Goal: Task Accomplishment & Management: Manage account settings

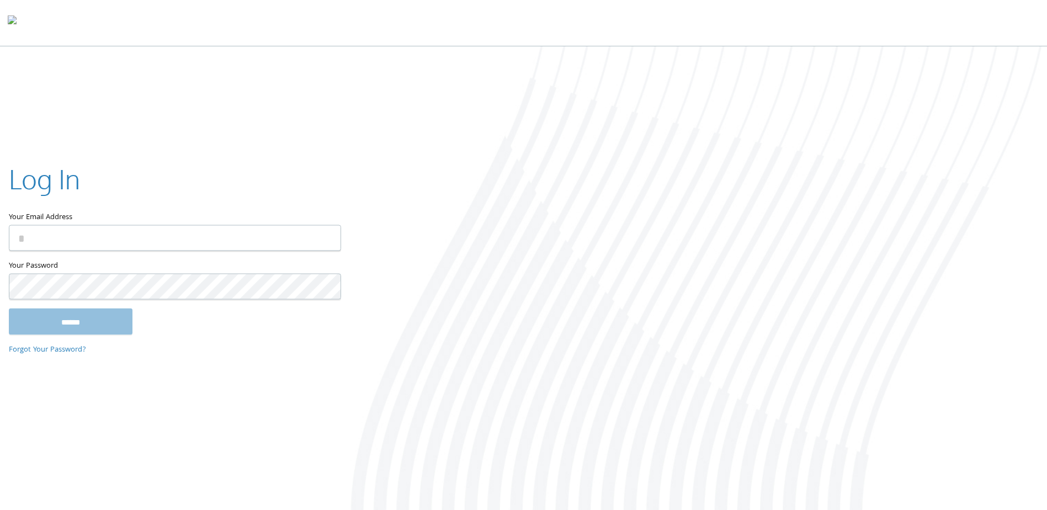
type input "**********"
click at [89, 322] on input "******" at bounding box center [71, 322] width 124 height 26
type input "**********"
